Goal: Navigation & Orientation: Find specific page/section

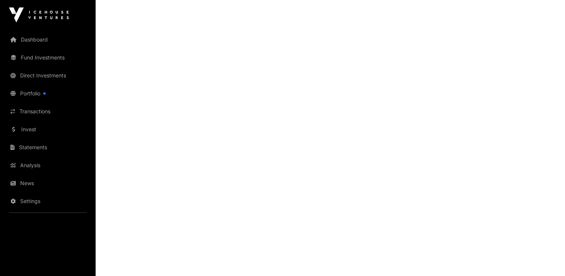
scroll to position [822, 0]
click at [50, 41] on link "Dashboard" at bounding box center [48, 39] width 84 height 16
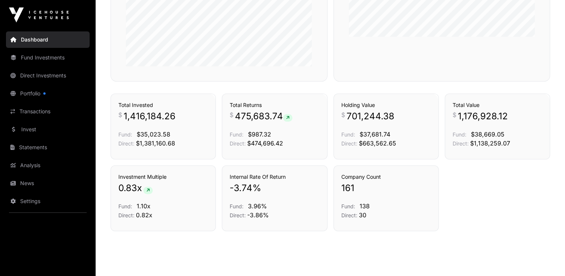
scroll to position [503, 0]
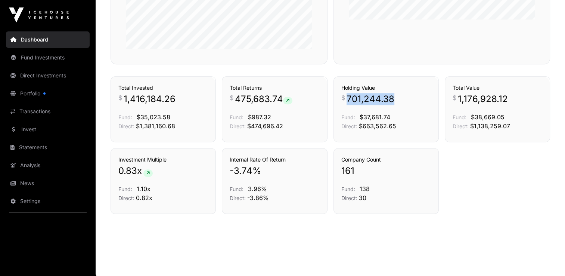
drag, startPoint x: 347, startPoint y: 99, endPoint x: 392, endPoint y: 101, distance: 44.5
click at [392, 101] on span "701,244.38" at bounding box center [371, 99] width 48 height 12
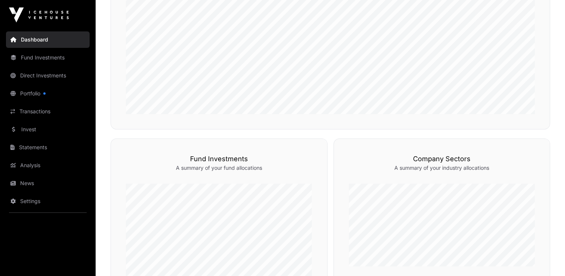
scroll to position [0, 0]
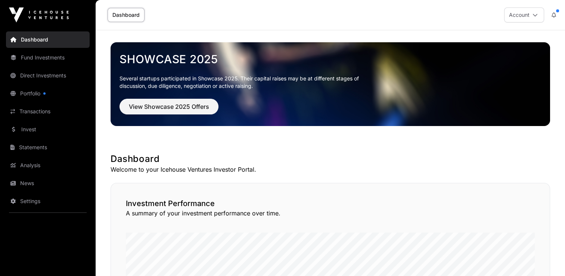
click at [33, 77] on link "Direct Investments" at bounding box center [48, 75] width 84 height 16
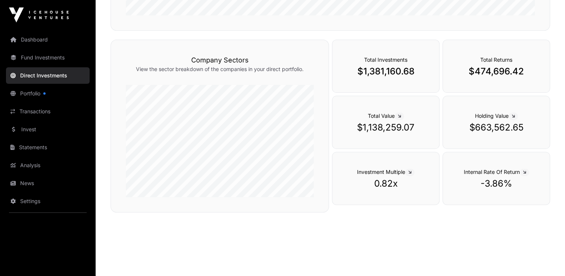
scroll to position [240, 0]
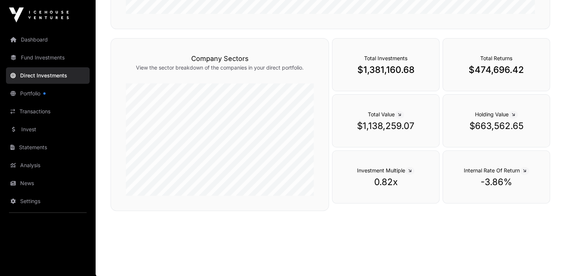
click at [35, 57] on link "Fund Investments" at bounding box center [48, 57] width 84 height 16
click at [32, 77] on link "Direct Investments" at bounding box center [48, 75] width 84 height 16
click at [42, 78] on link "Direct Investments" at bounding box center [48, 75] width 84 height 16
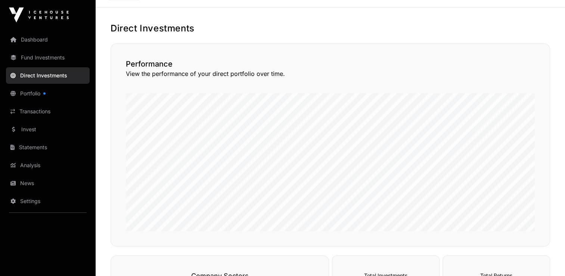
scroll to position [0, 0]
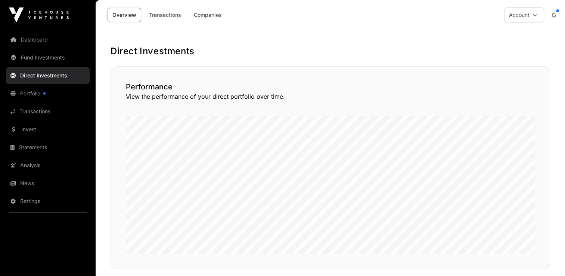
click at [35, 77] on link "Direct Investments" at bounding box center [48, 75] width 84 height 16
click at [208, 16] on link "Companies" at bounding box center [208, 15] width 38 height 14
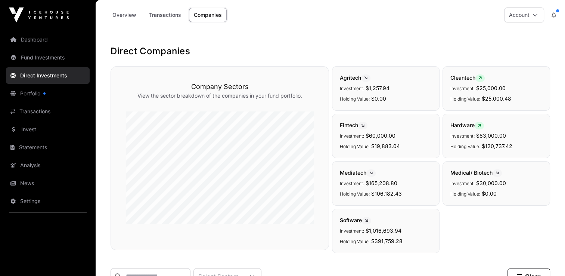
click at [25, 43] on link "Dashboard" at bounding box center [48, 39] width 84 height 16
